Goal: Information Seeking & Learning: Learn about a topic

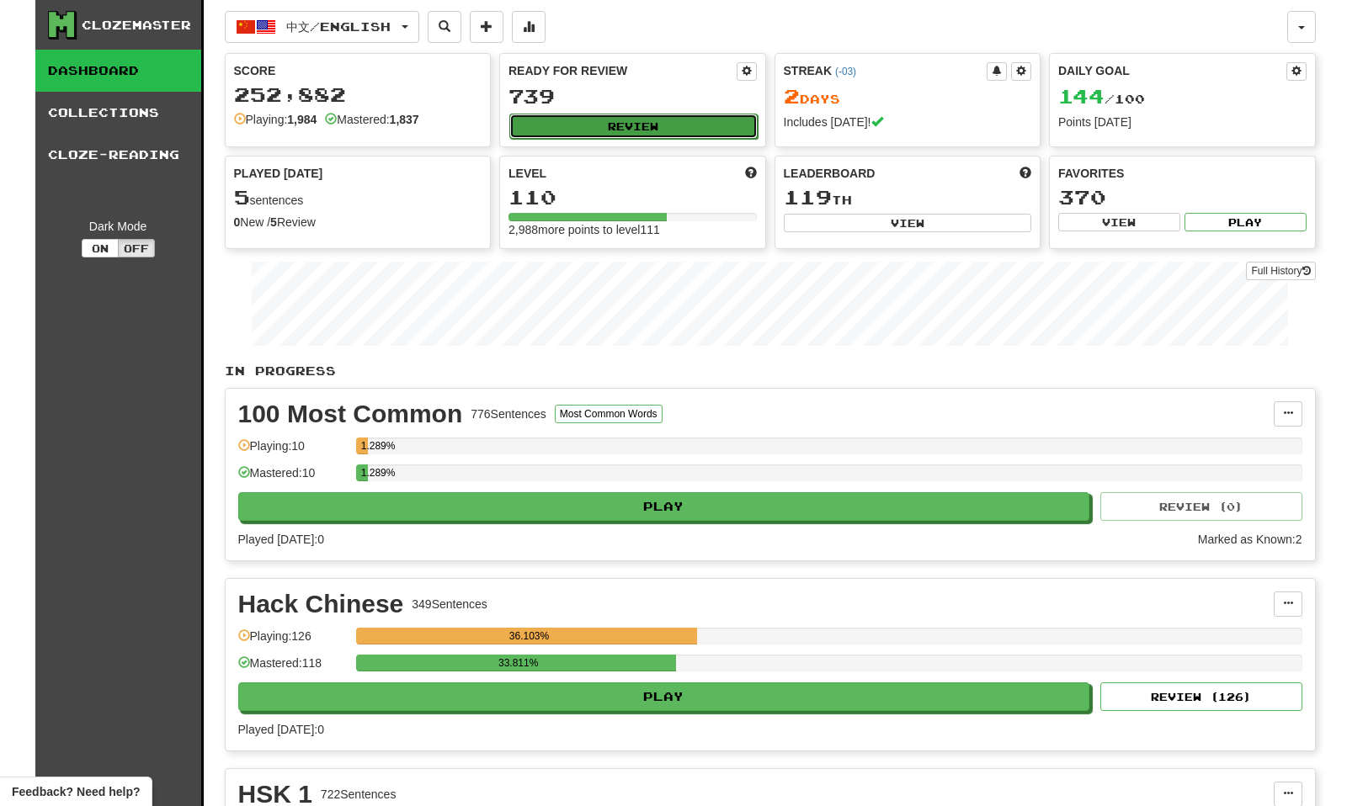
click at [661, 126] on button "Review" at bounding box center [633, 126] width 248 height 25
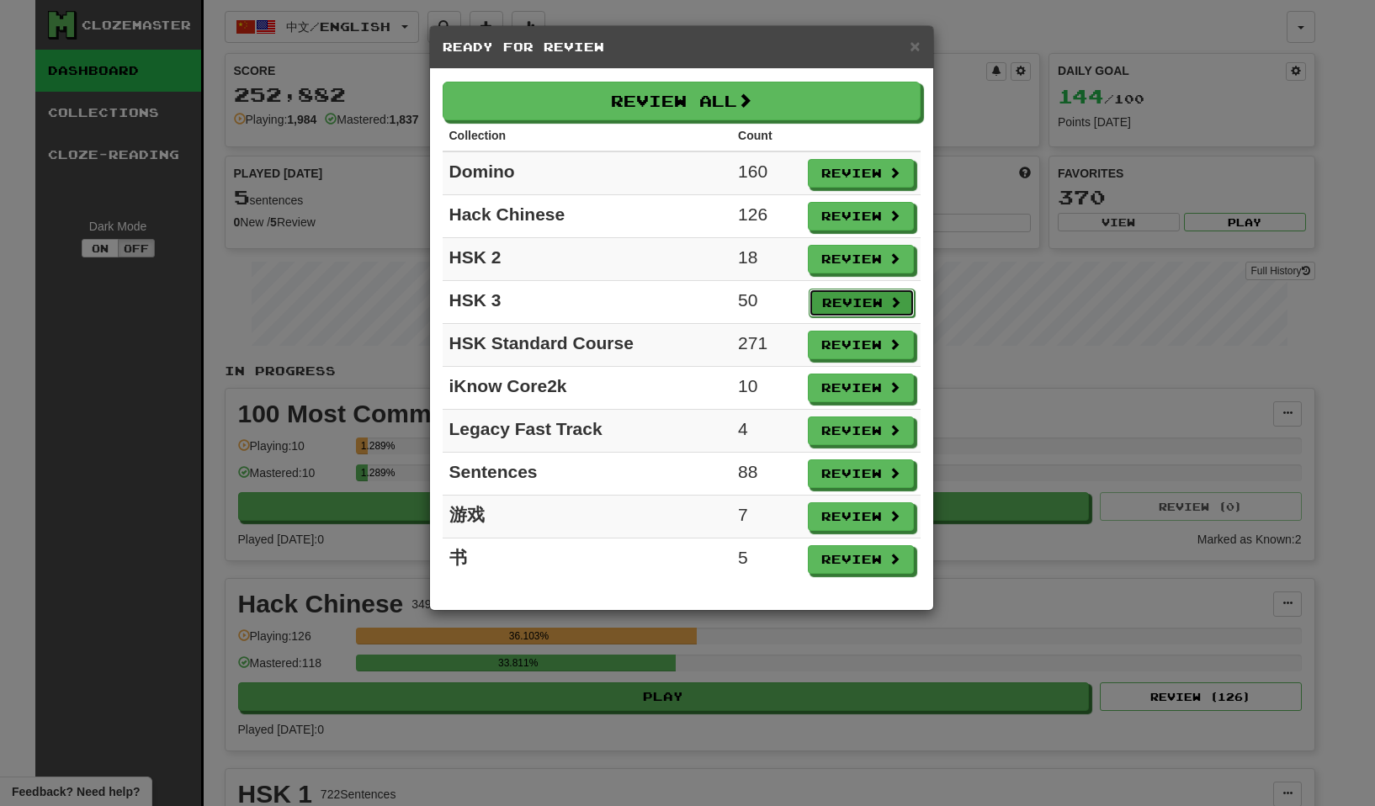
click at [833, 305] on button "Review" at bounding box center [862, 303] width 106 height 29
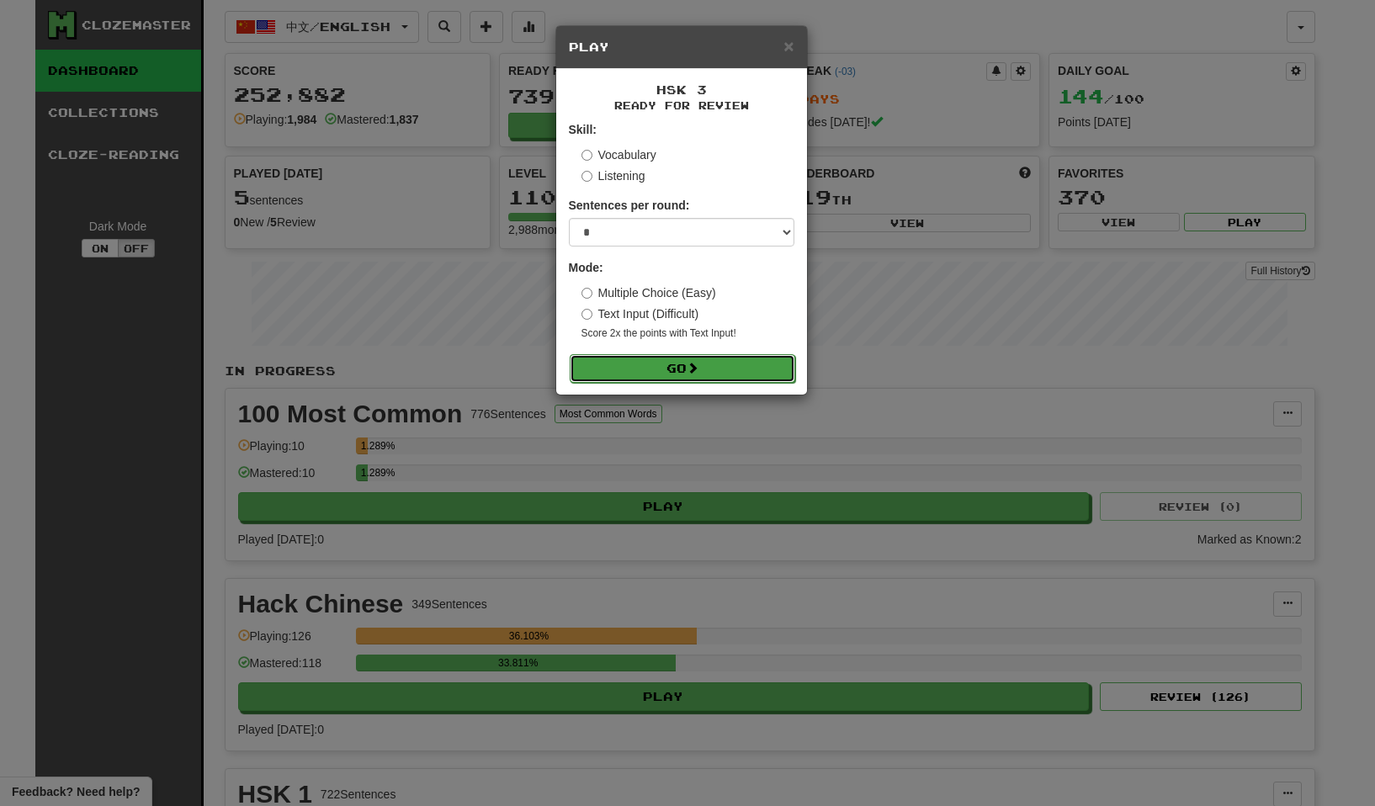
click at [696, 362] on span at bounding box center [693, 368] width 12 height 12
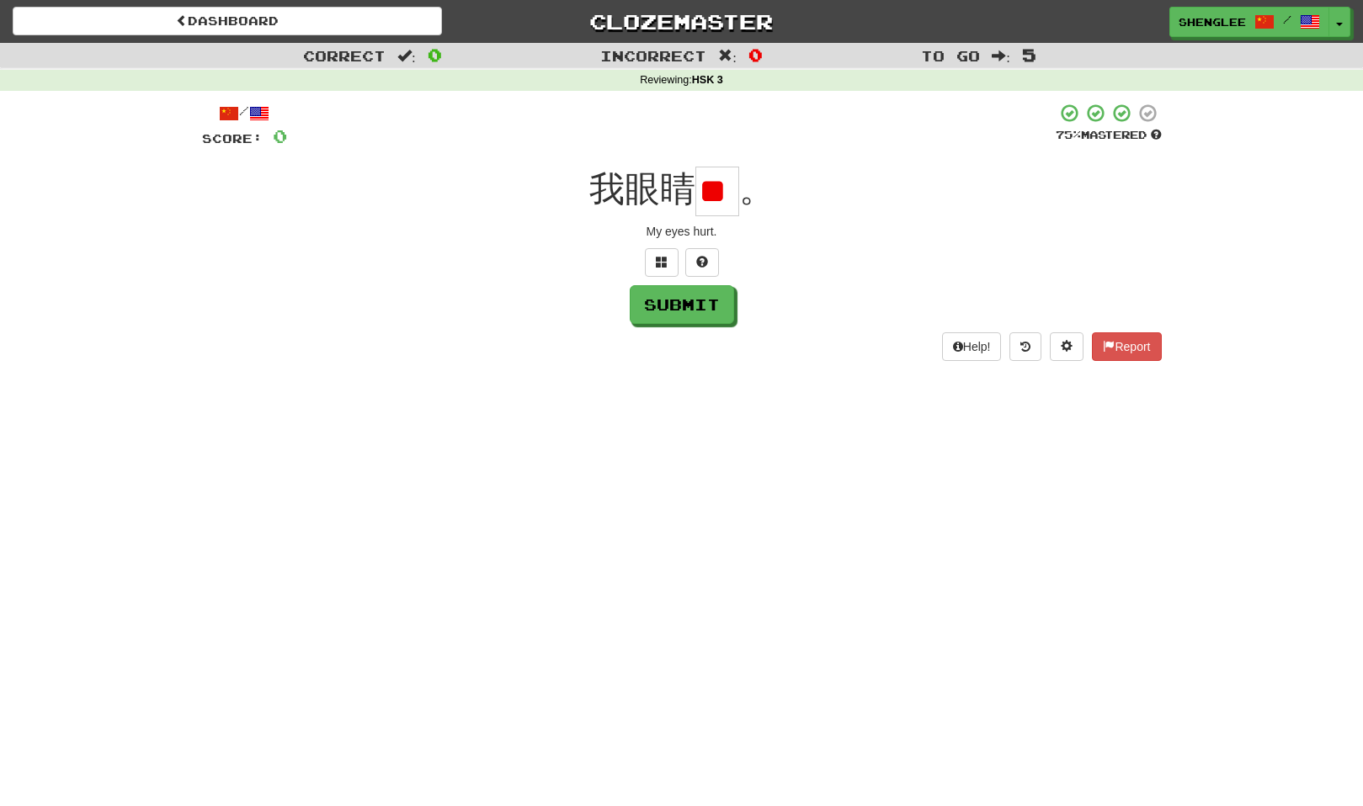
type input "*"
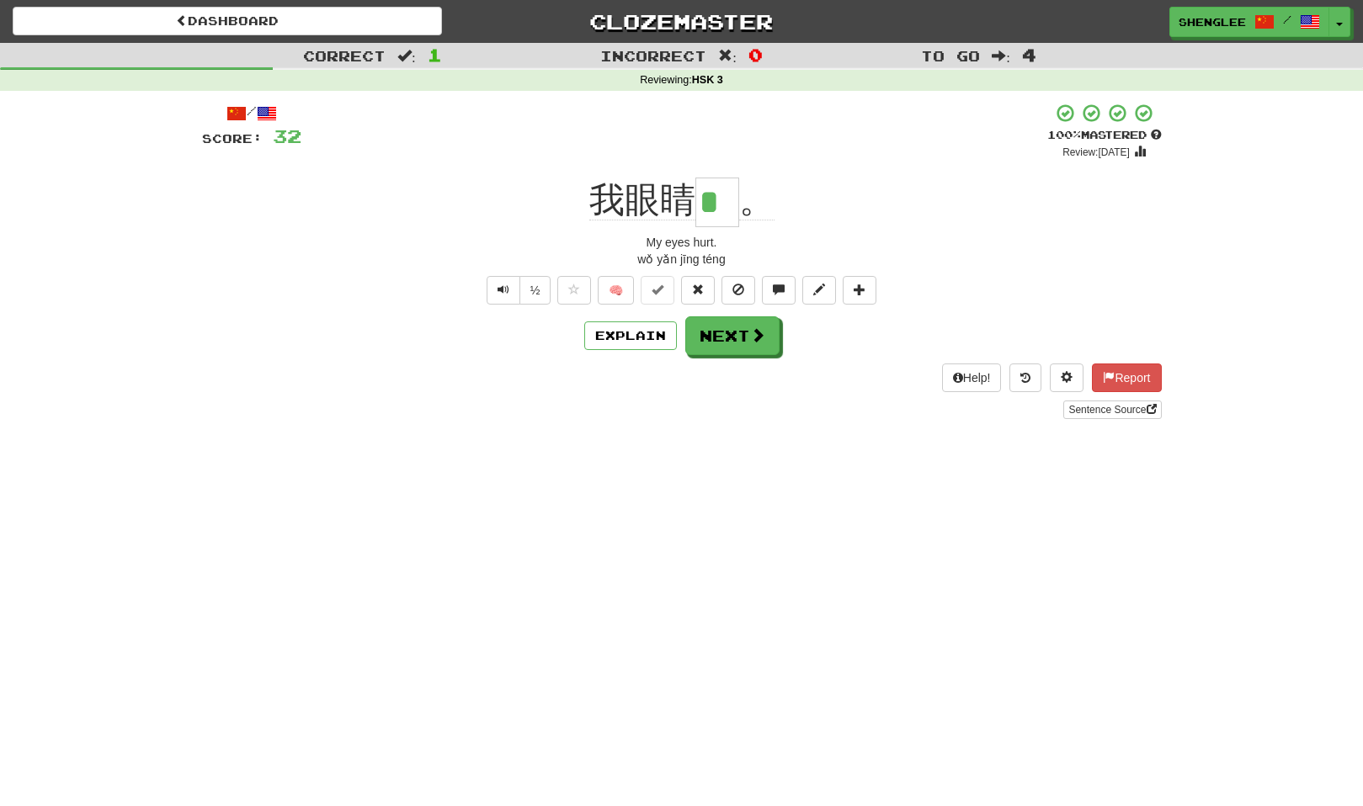
click at [19, 145] on div "Correct : 1 Incorrect : 0 To go : 4 Reviewing : HSK 3 / Score: 32 + 32 100 % Ma…" at bounding box center [681, 243] width 1363 height 400
click at [757, 328] on span at bounding box center [758, 335] width 15 height 15
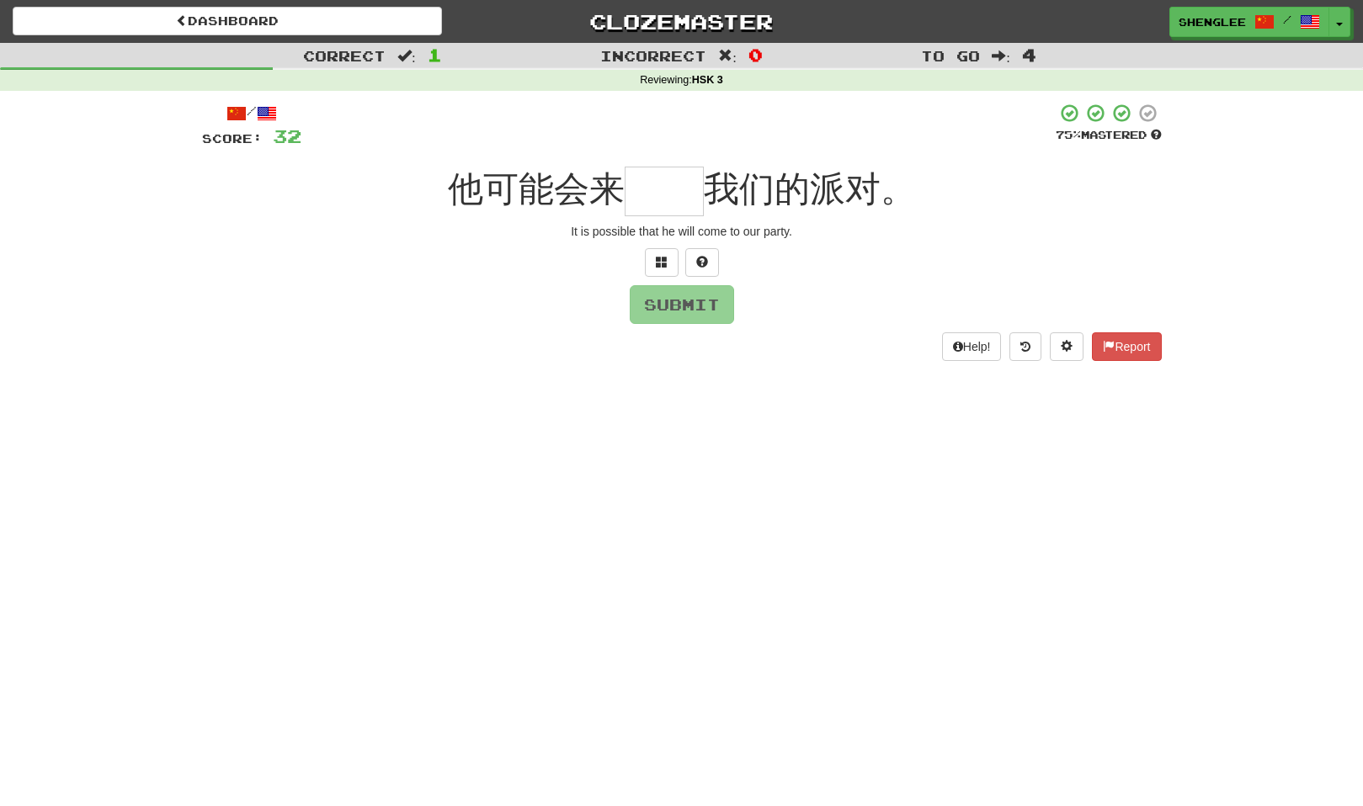
click at [668, 192] on input "text" at bounding box center [663, 192] width 79 height 50
type input "*"
click at [667, 257] on span at bounding box center [662, 262] width 12 height 12
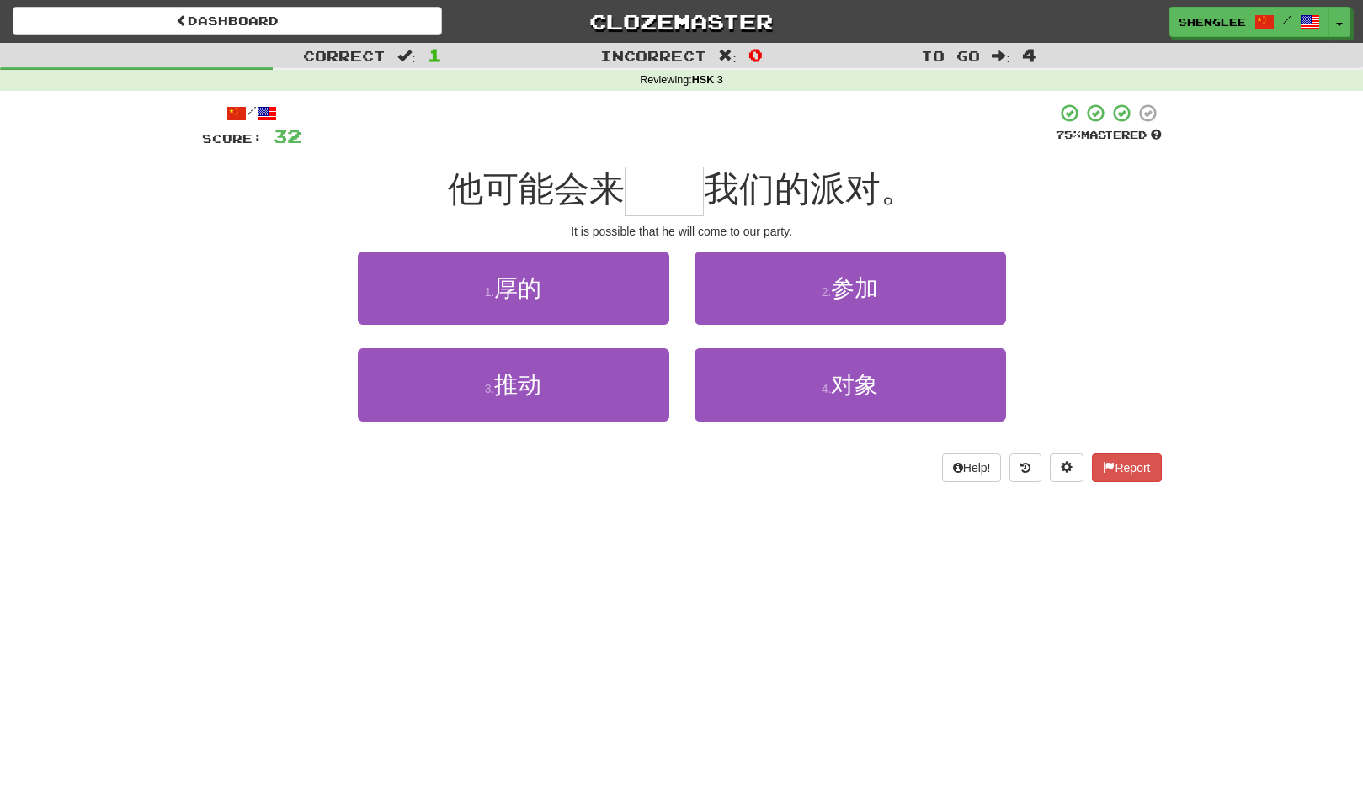
click at [675, 200] on input "text" at bounding box center [663, 192] width 79 height 50
type input "**"
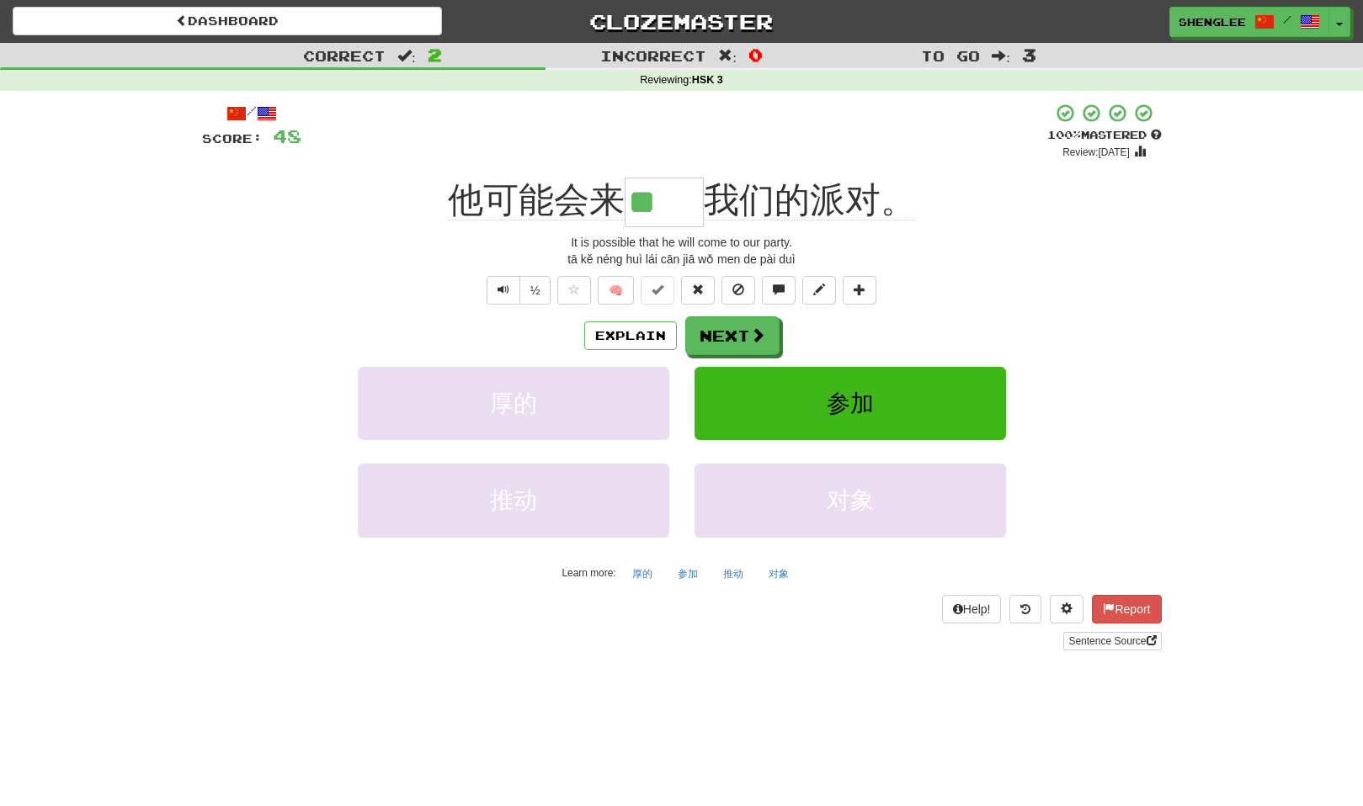
click at [70, 267] on div "Correct : 2 Incorrect : 0 To go : 3 Reviewing : HSK 3 / Score: 48 + 16 100 % Ma…" at bounding box center [681, 358] width 1363 height 631
click at [32, 504] on div "Correct : 2 Incorrect : 0 To go : 3 Reviewing : HSK 3 / Score: 48 + 16 100 % Ma…" at bounding box center [681, 358] width 1363 height 631
click at [59, 422] on div "Correct : 2 Incorrect : 0 To go : 3 Reviewing : HSK 3 / Score: 48 + 16 100 % Ma…" at bounding box center [681, 358] width 1363 height 631
click at [741, 338] on button "Next" at bounding box center [733, 336] width 94 height 39
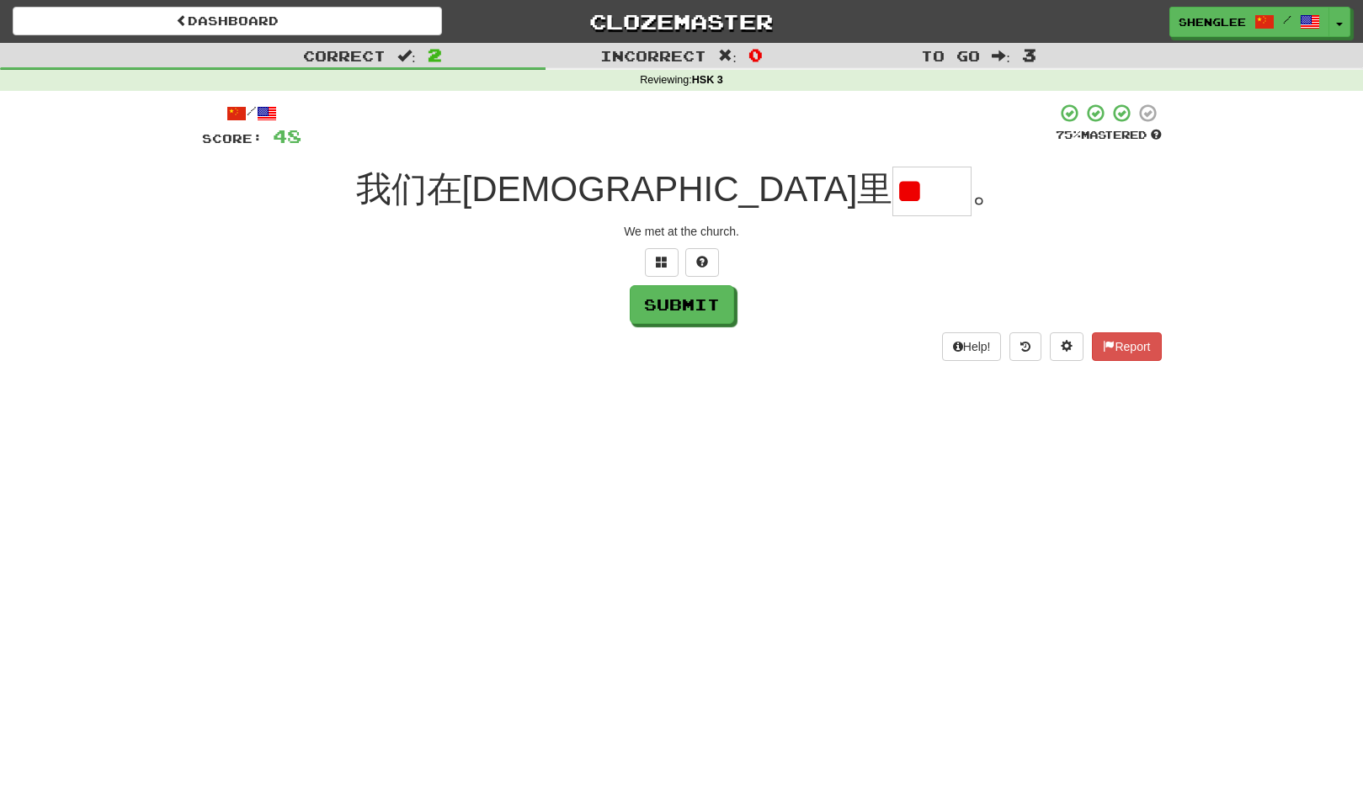
type input "*"
type input "**"
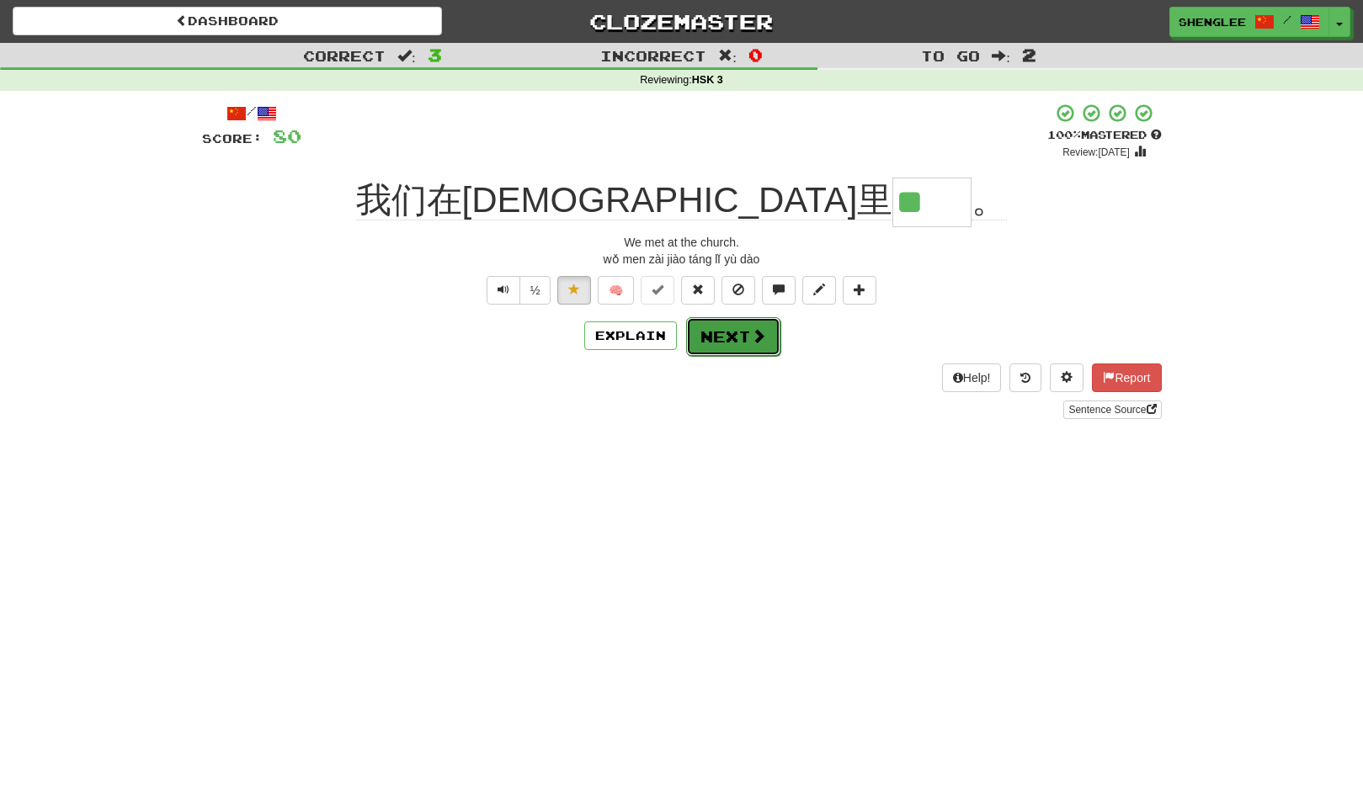
click at [724, 341] on button "Next" at bounding box center [733, 336] width 94 height 39
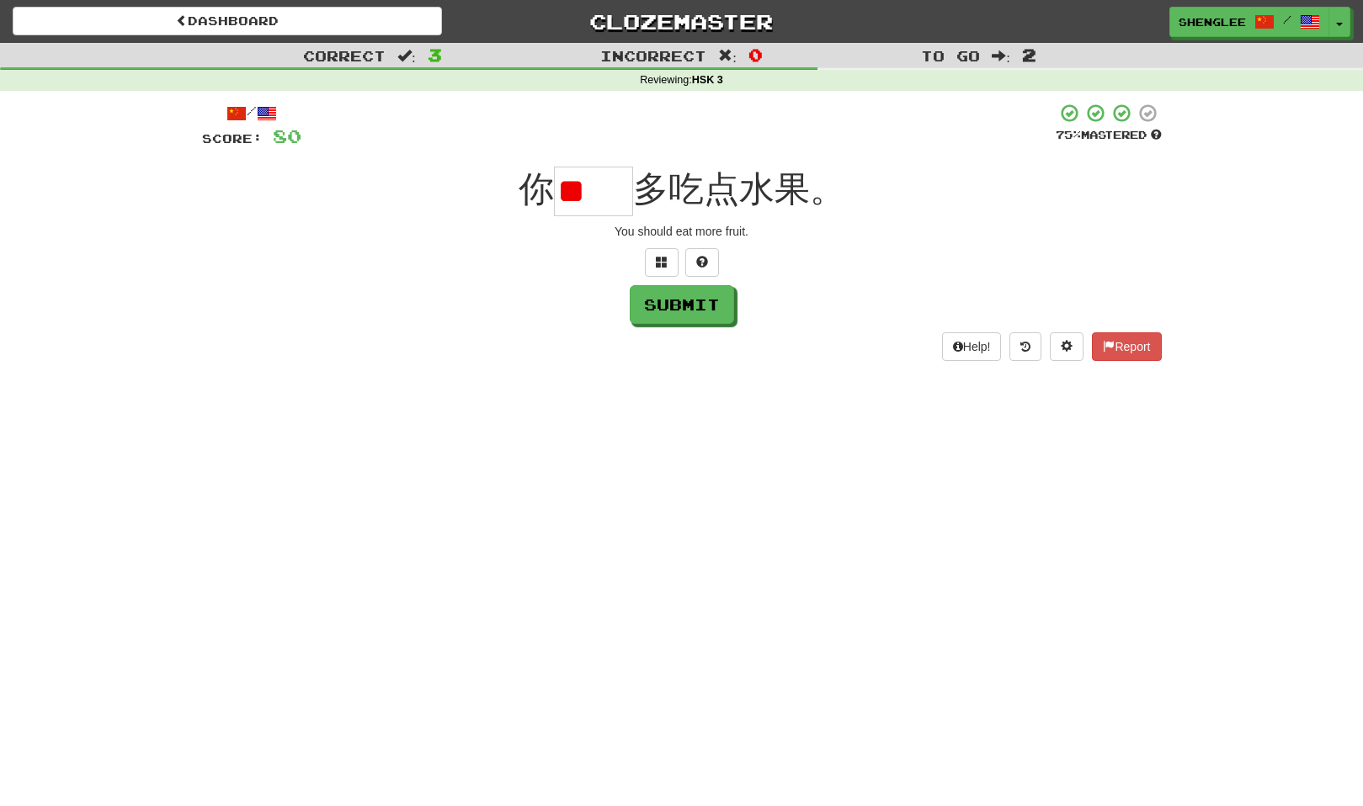
type input "*"
type input "**"
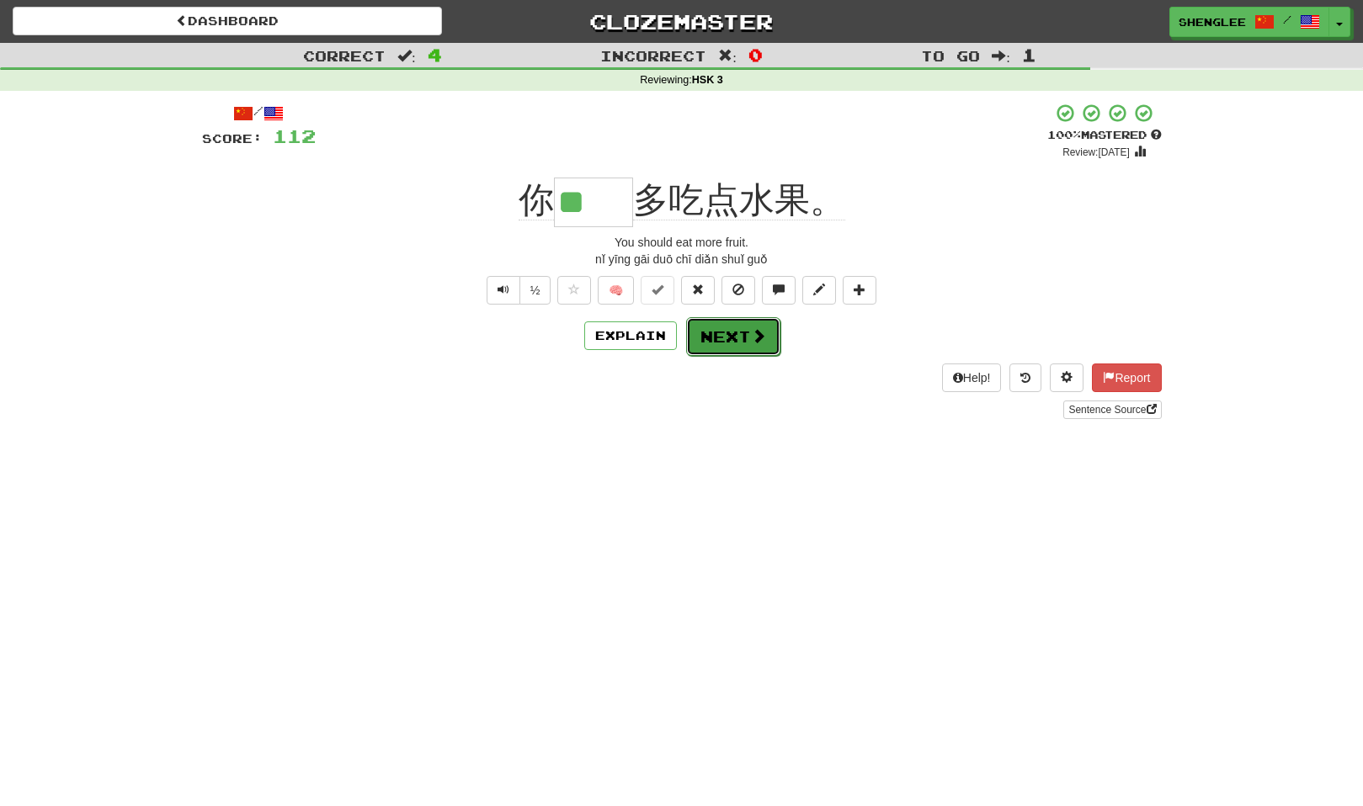
click at [731, 334] on button "Next" at bounding box center [733, 336] width 94 height 39
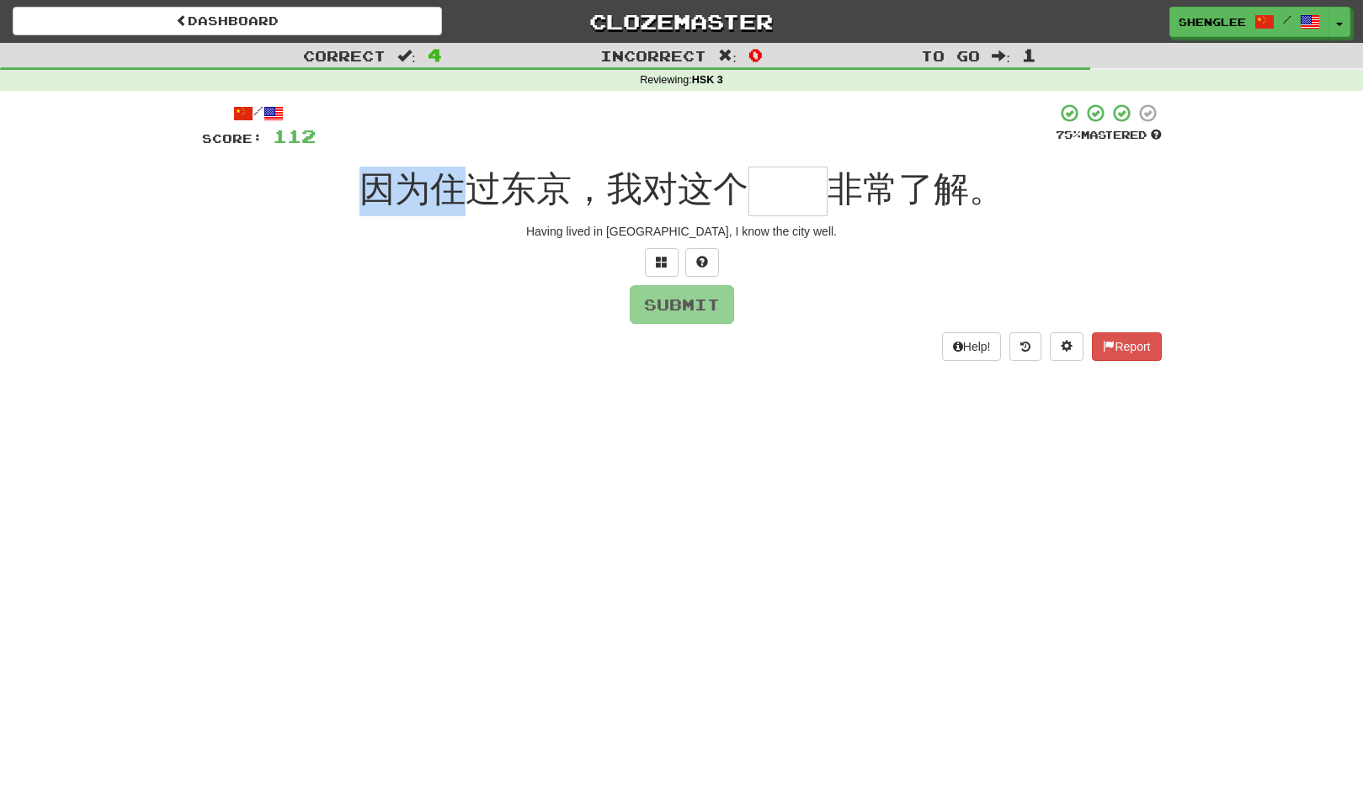
drag, startPoint x: 366, startPoint y: 180, endPoint x: 471, endPoint y: 198, distance: 106.7
click at [471, 198] on span "因为住过东京，我对这个" at bounding box center [553, 189] width 389 height 40
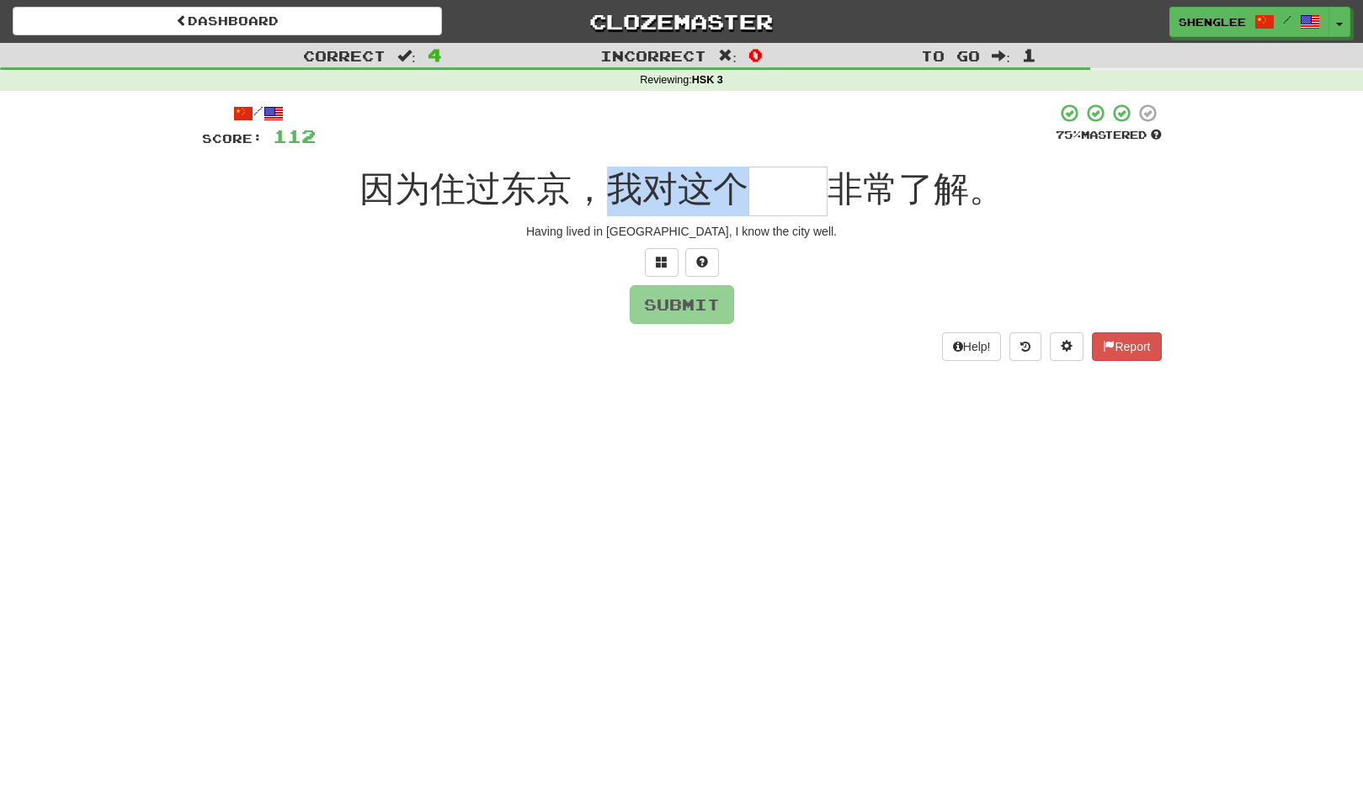
drag, startPoint x: 614, startPoint y: 168, endPoint x: 747, endPoint y: 189, distance: 135.5
click at [747, 189] on div "因为住过东京，我对这个 非常了解。" at bounding box center [681, 192] width 959 height 50
click at [805, 189] on input "text" at bounding box center [787, 192] width 79 height 50
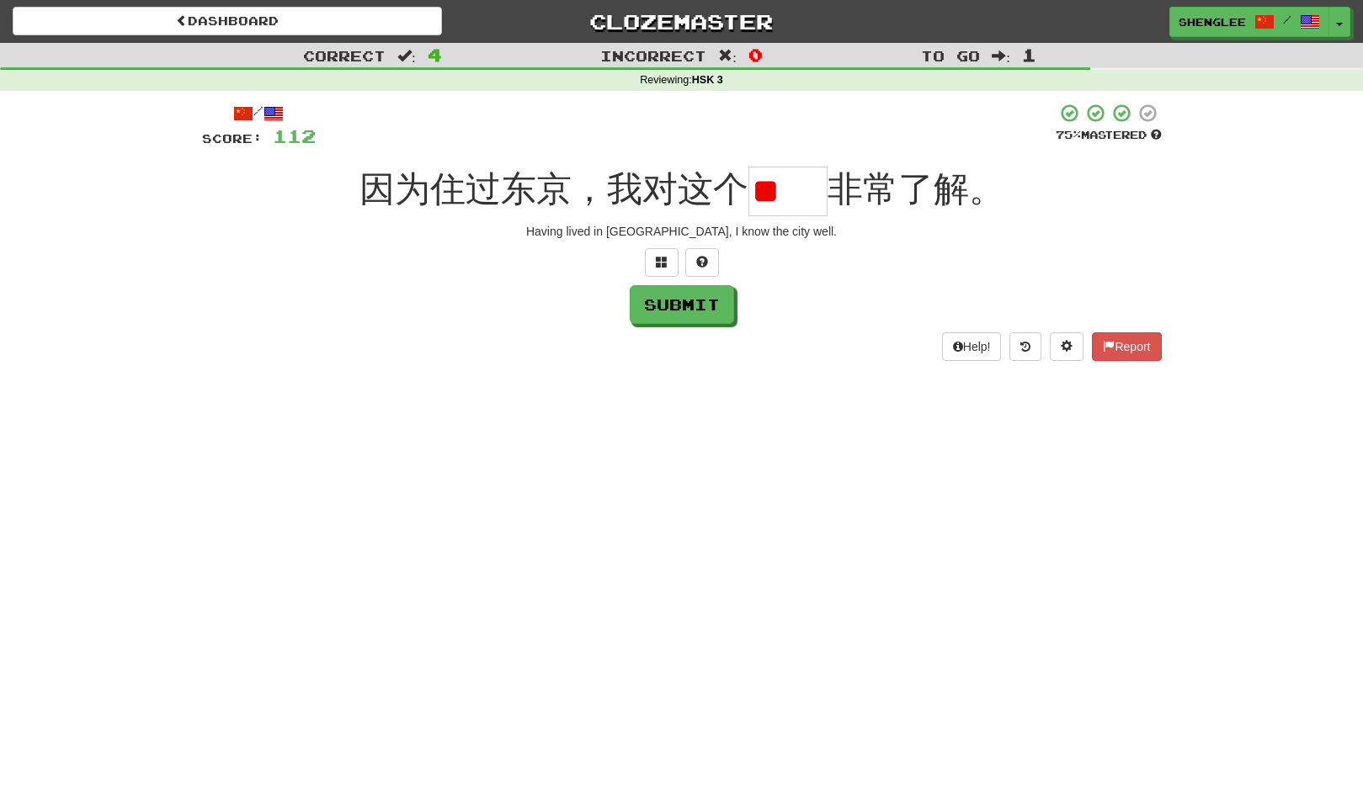
type input "*"
type input "**"
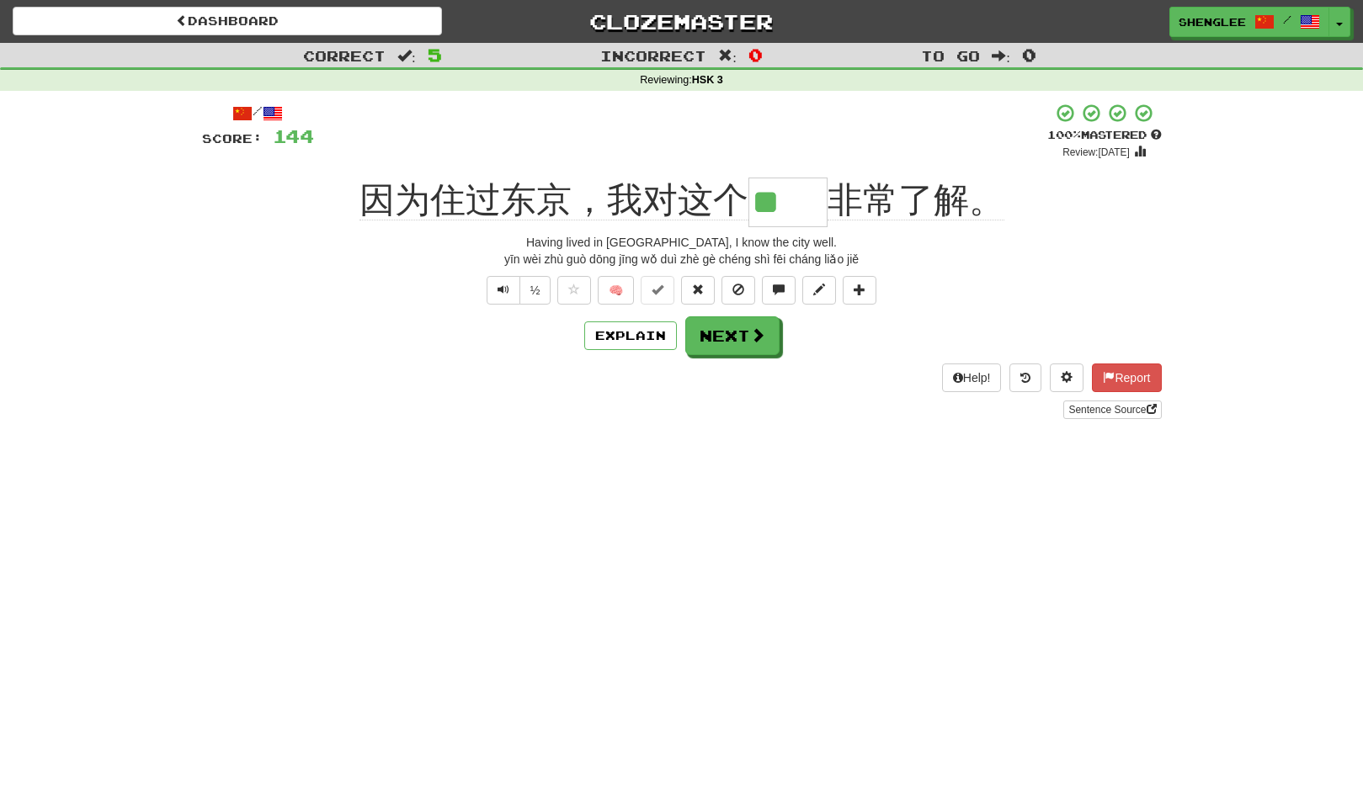
click at [66, 192] on div "Correct : 5 Incorrect : 0 To go : 0 Reviewing : HSK 3 / Score: 144 + 32 100 % M…" at bounding box center [681, 243] width 1363 height 400
click at [751, 343] on span at bounding box center [758, 335] width 15 height 15
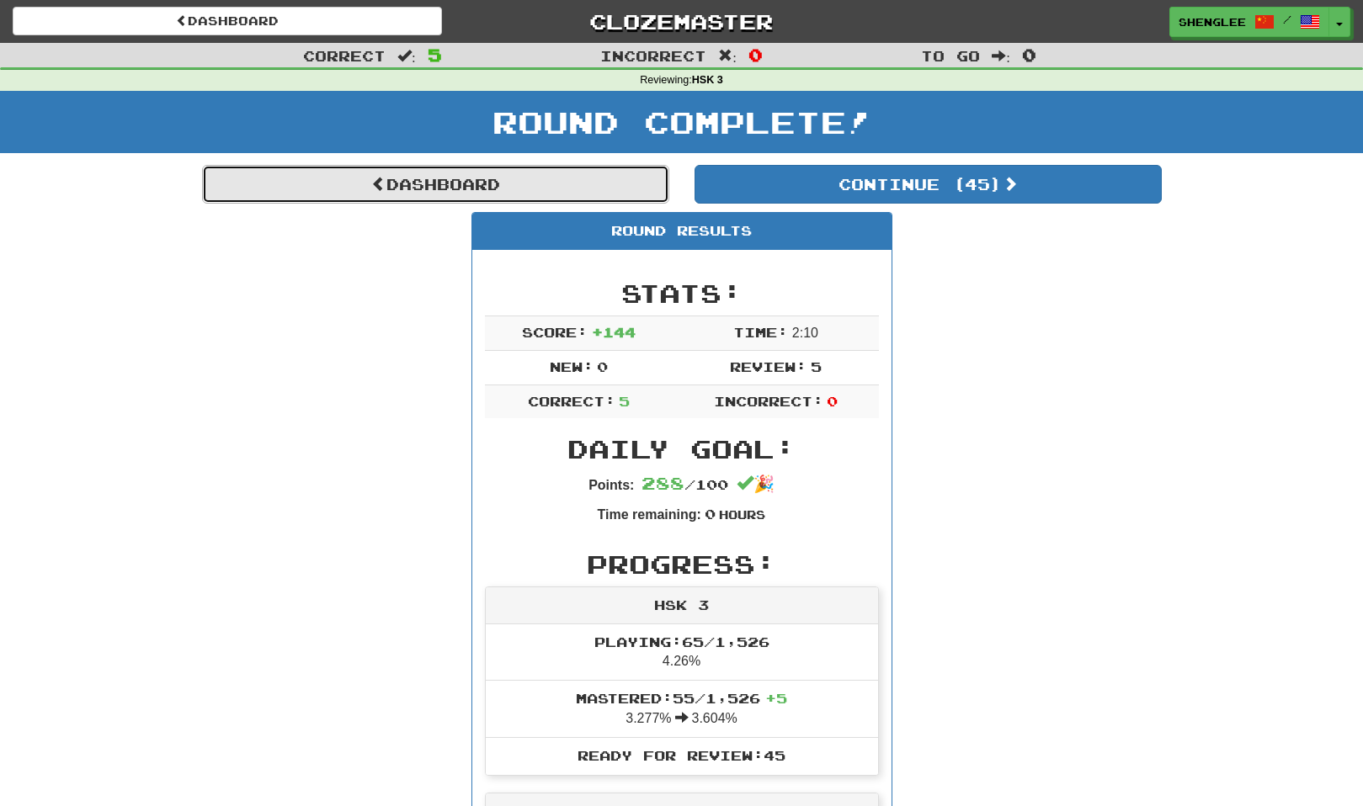
click at [466, 172] on link "Dashboard" at bounding box center [435, 184] width 467 height 39
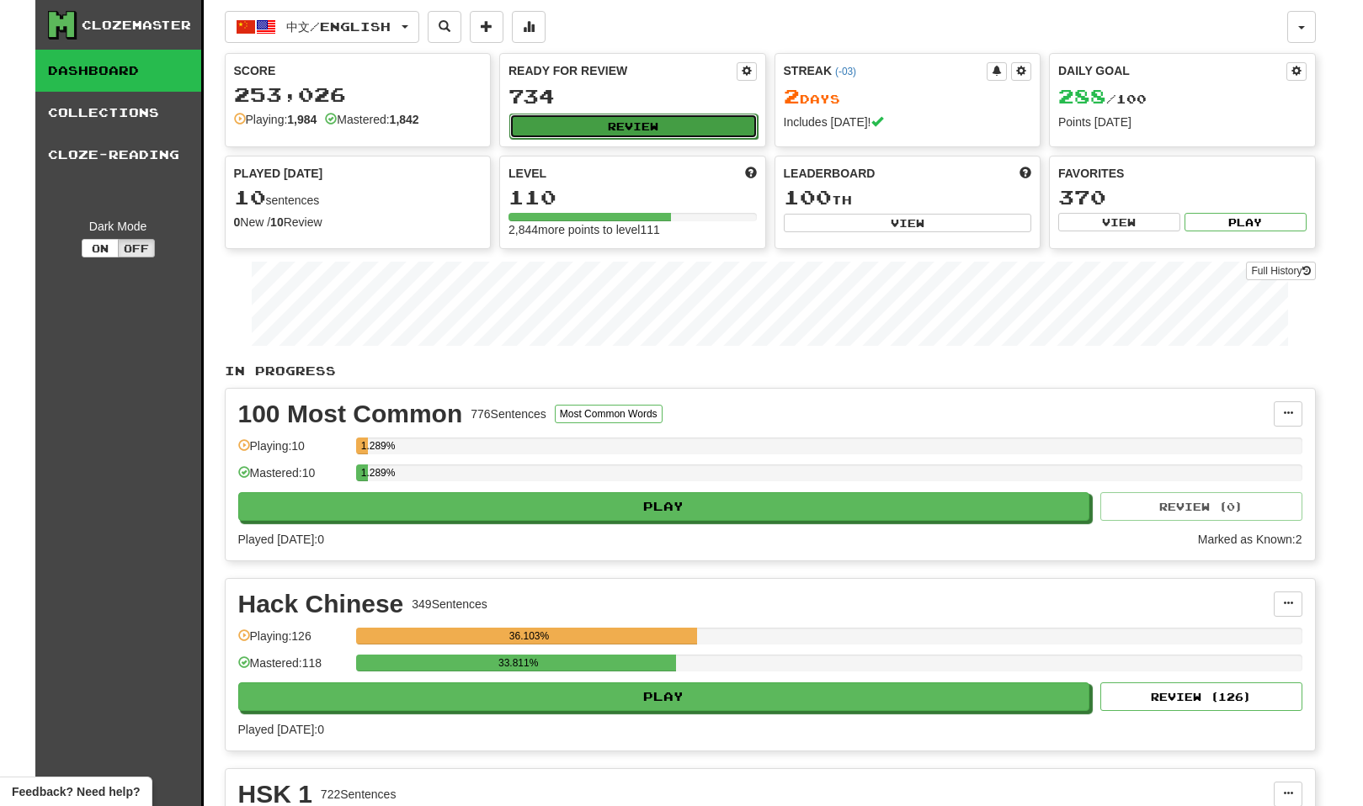
click at [574, 123] on button "Review" at bounding box center [633, 126] width 248 height 25
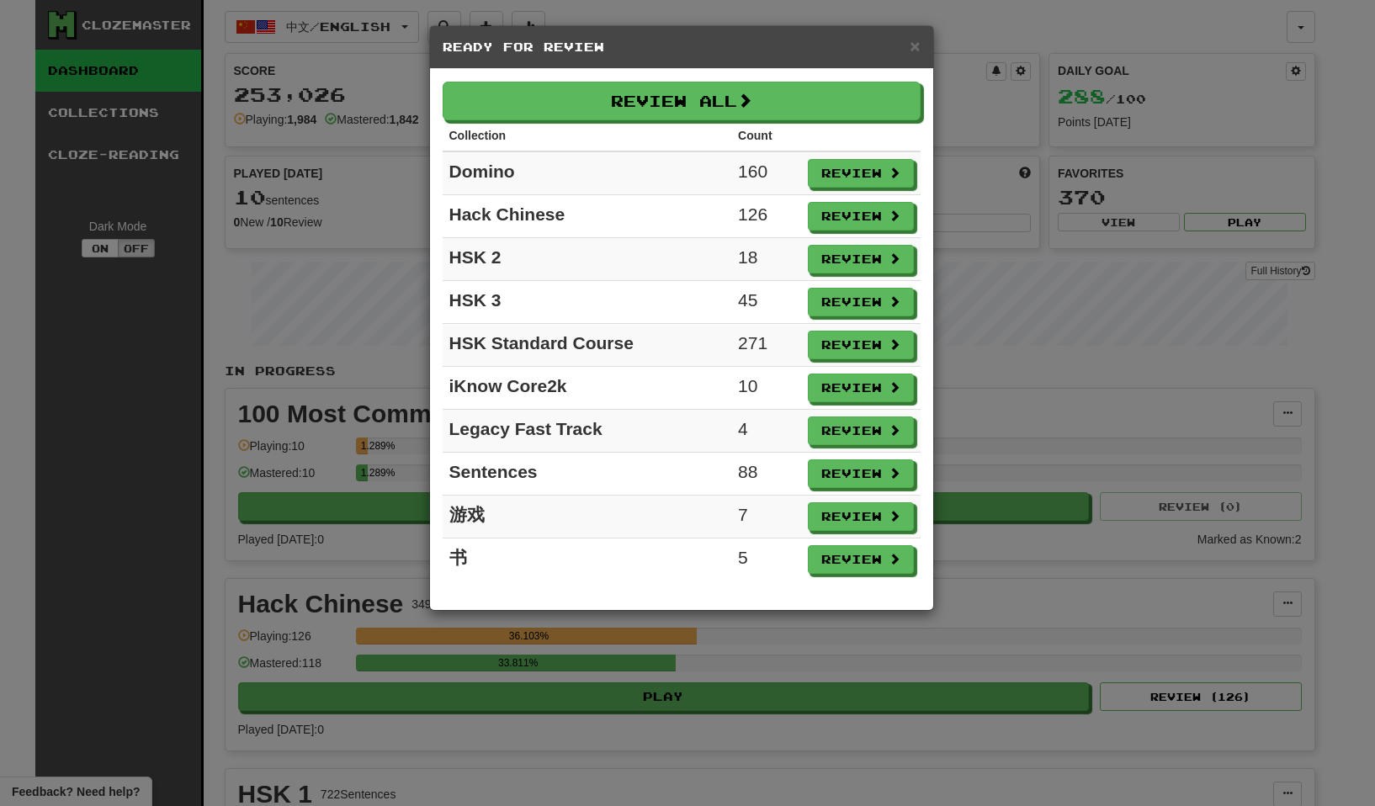
click at [922, 45] on div "× Ready for Review" at bounding box center [681, 47] width 503 height 43
click at [916, 40] on span "×" at bounding box center [915, 45] width 10 height 19
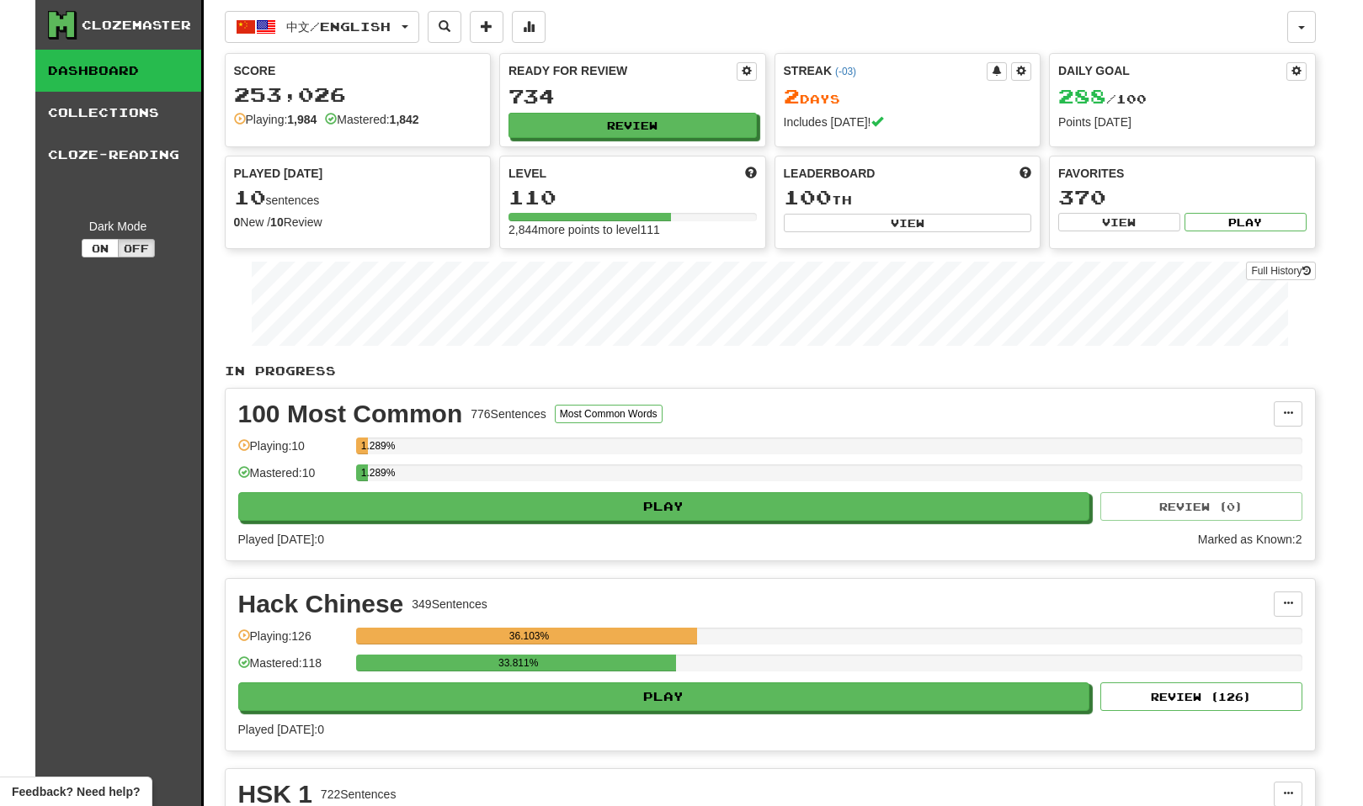
click at [76, 382] on div "Clozemaster Dashboard Collections Cloze-Reading Dark Mode On Off" at bounding box center [119, 710] width 168 height 1420
